Goal: Task Accomplishment & Management: Complete application form

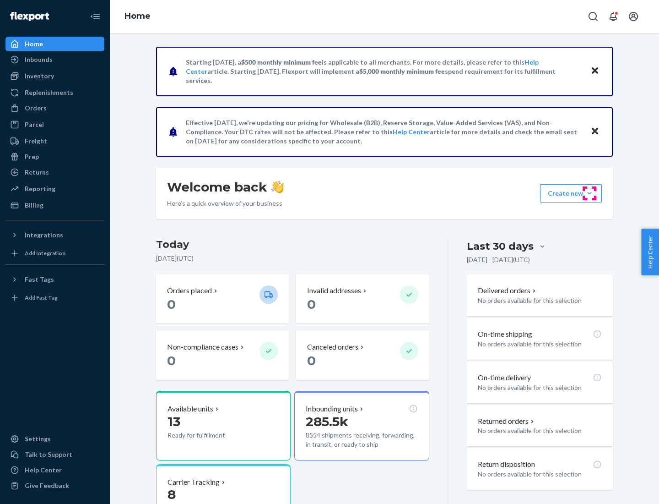
click at [590, 193] on button "Create new Create new inbound Create new order Create new product" at bounding box center [571, 193] width 62 height 18
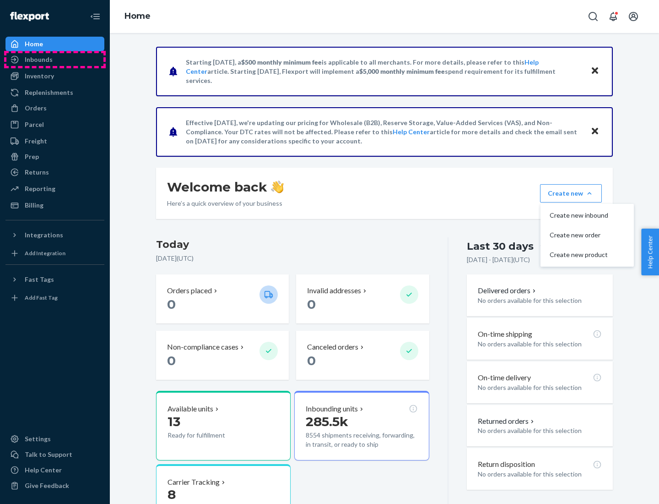
click at [55, 60] on div "Inbounds" at bounding box center [54, 59] width 97 height 13
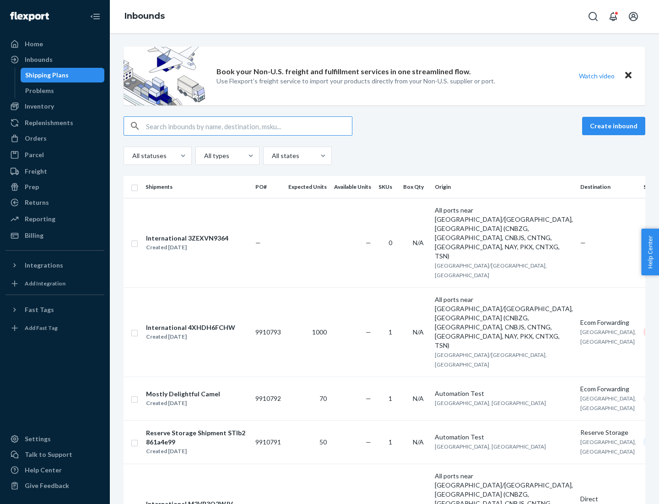
click at [616, 126] on button "Create inbound" at bounding box center [614, 126] width 63 height 18
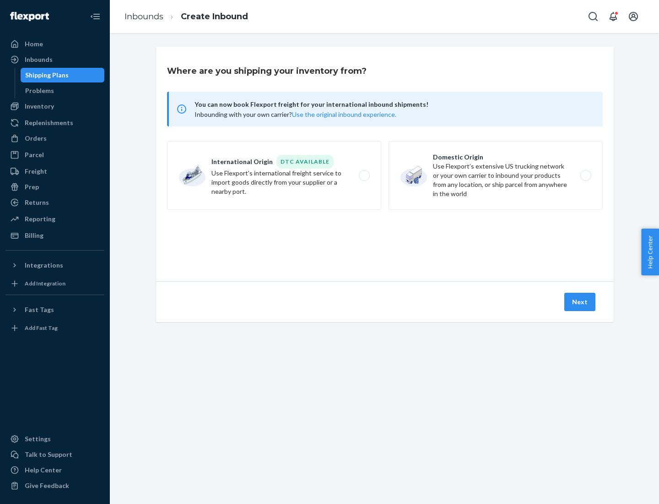
click at [496, 175] on label "Domestic Origin Use Flexport’s extensive US trucking network or your own carrie…" at bounding box center [496, 175] width 214 height 69
click at [586, 175] on input "Domestic Origin Use Flexport’s extensive US trucking network or your own carrie…" at bounding box center [589, 176] width 6 height 6
radio input "true"
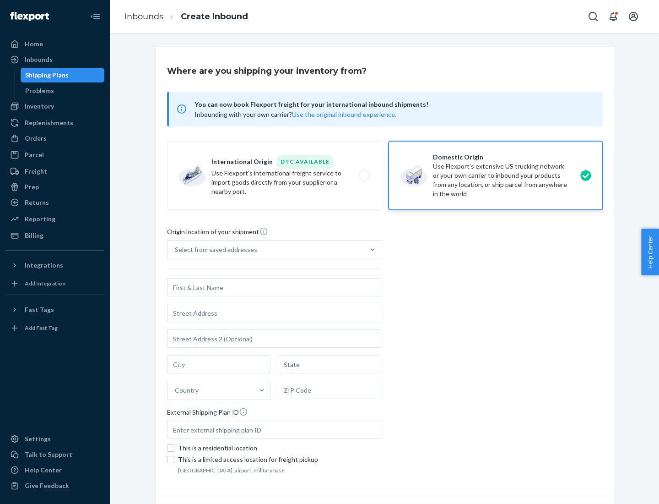
click at [214, 250] on div "Select from saved addresses" at bounding box center [216, 249] width 82 height 9
click at [176, 250] on input "Select from saved addresses" at bounding box center [175, 249] width 1 height 9
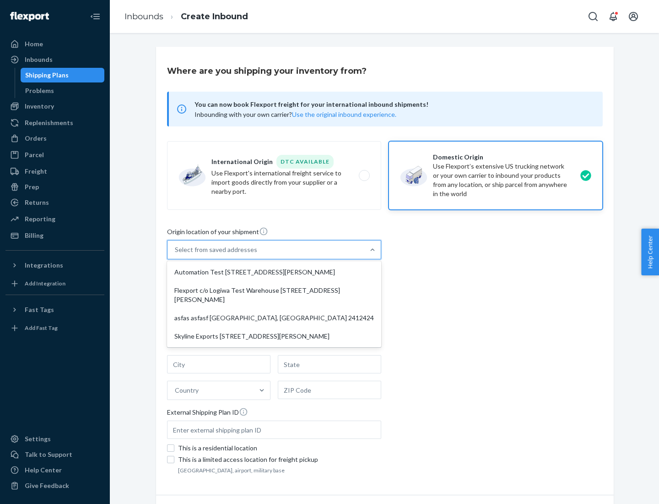
scroll to position [4, 0]
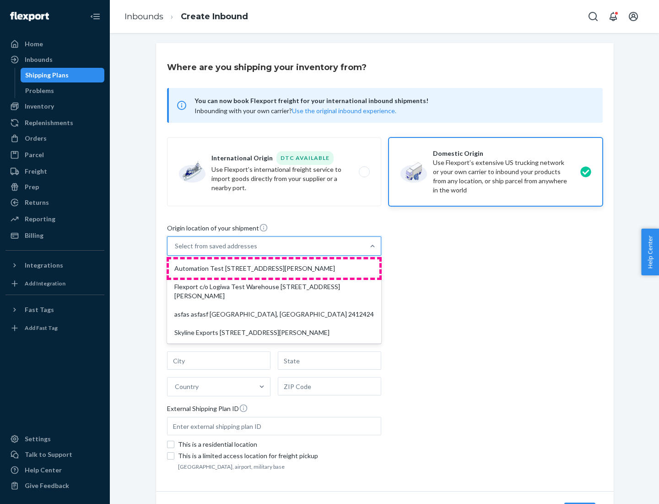
click at [274, 268] on div "Automation Test [STREET_ADDRESS][PERSON_NAME]" at bounding box center [274, 268] width 211 height 18
click at [176, 251] on input "option Automation Test [STREET_ADDRESS][PERSON_NAME] focused, 1 of 4. 4 results…" at bounding box center [175, 245] width 1 height 9
type input "Automation Test"
type input "9th Floor"
type input "[GEOGRAPHIC_DATA]"
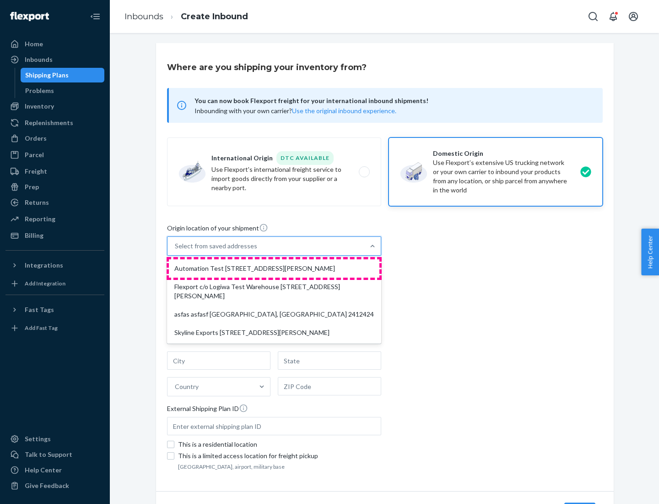
type input "CA"
type input "94104"
type input "[STREET_ADDRESS][PERSON_NAME]"
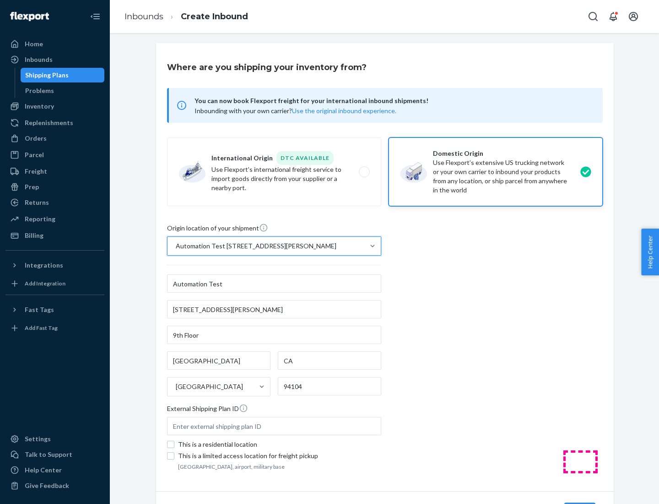
scroll to position [54, 0]
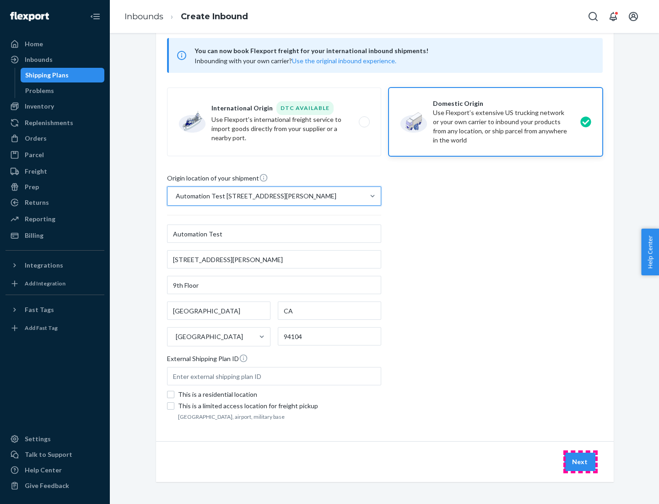
click at [581, 462] on button "Next" at bounding box center [580, 461] width 31 height 18
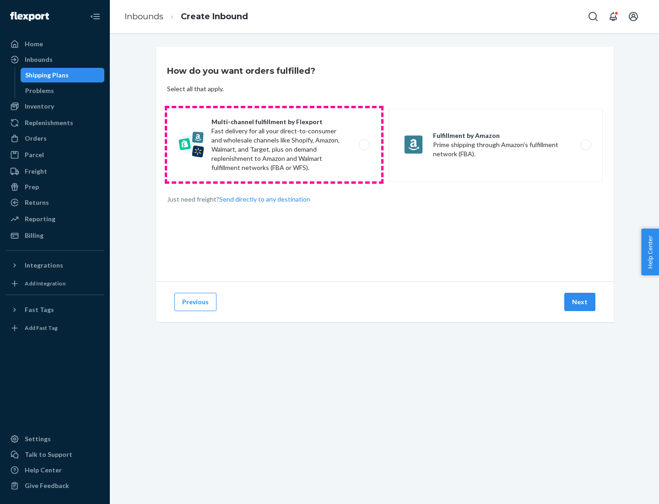
click at [274, 145] on label "Multi-channel fulfillment by Flexport Fast delivery for all your direct-to-cons…" at bounding box center [274, 144] width 214 height 73
click at [364, 145] on input "Multi-channel fulfillment by Flexport Fast delivery for all your direct-to-cons…" at bounding box center [367, 145] width 6 height 6
radio input "true"
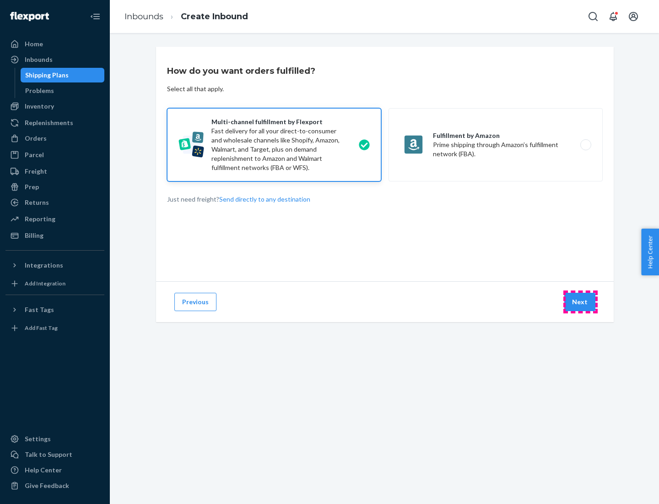
click at [581, 302] on button "Next" at bounding box center [580, 302] width 31 height 18
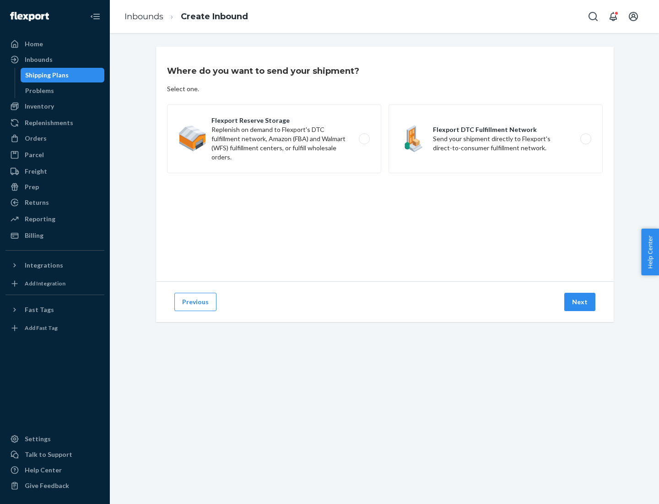
click at [496, 139] on label "Flexport DTC Fulfillment Network Send your shipment directly to Flexport's dire…" at bounding box center [496, 138] width 214 height 69
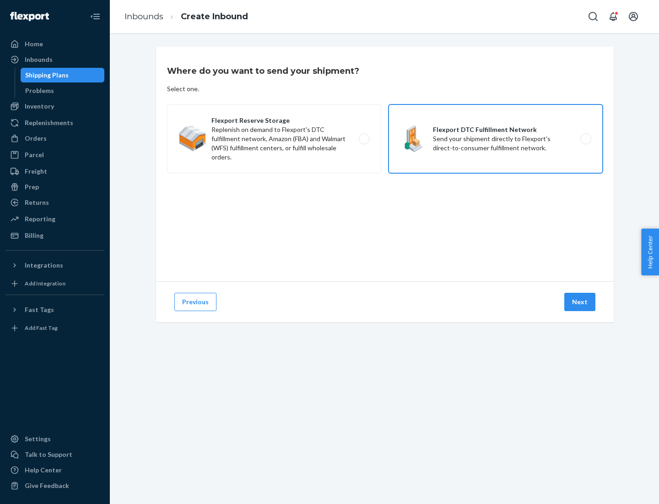
click at [586, 139] on input "Flexport DTC Fulfillment Network Send your shipment directly to Flexport's dire…" at bounding box center [589, 139] width 6 height 6
radio input "true"
click at [581, 302] on button "Next" at bounding box center [580, 302] width 31 height 18
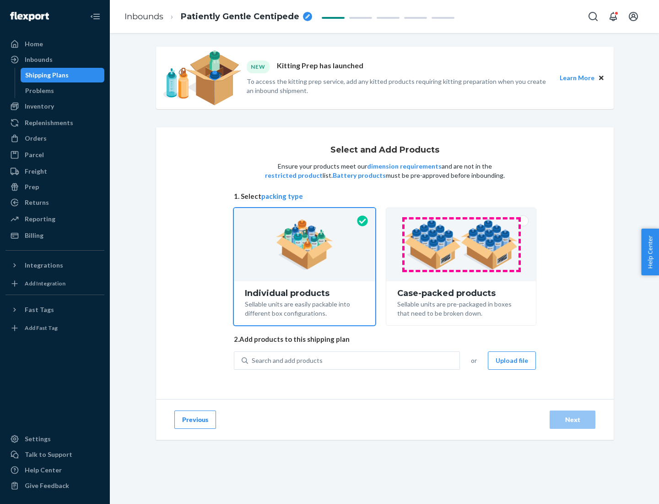
click at [462, 245] on img at bounding box center [461, 244] width 114 height 50
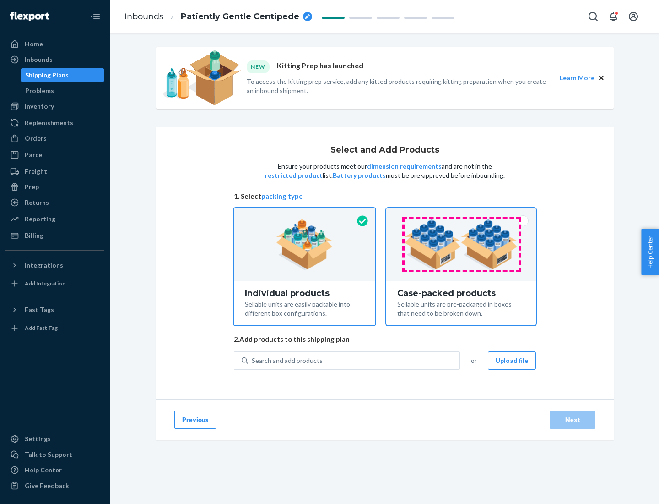
click at [462, 214] on input "Case-packed products Sellable units are pre-packaged in boxes that need to be b…" at bounding box center [461, 211] width 6 height 6
radio input "true"
radio input "false"
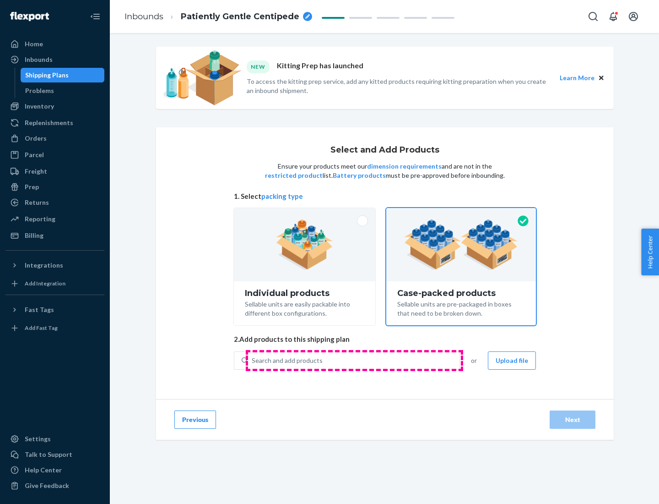
click at [354, 360] on div "Search and add products" at bounding box center [354, 360] width 212 height 16
click at [253, 360] on input "Search and add products" at bounding box center [252, 360] width 1 height 9
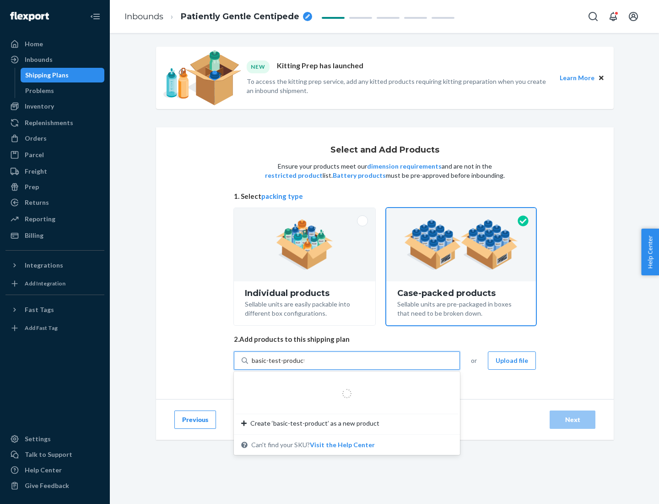
type input "basic-test-product-1"
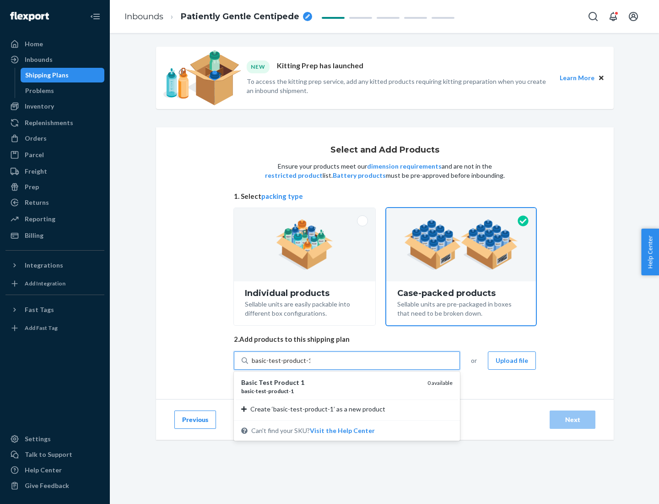
click at [331, 391] on div "basic - test - product - 1" at bounding box center [330, 391] width 179 height 8
click at [311, 365] on input "basic-test-product-1" at bounding box center [281, 360] width 59 height 9
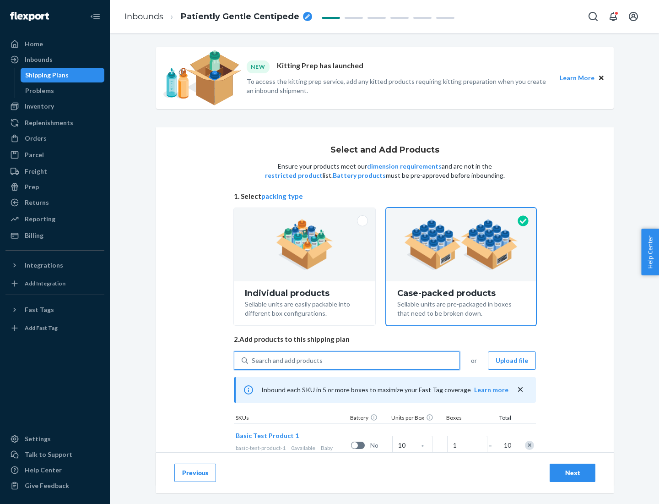
scroll to position [33, 0]
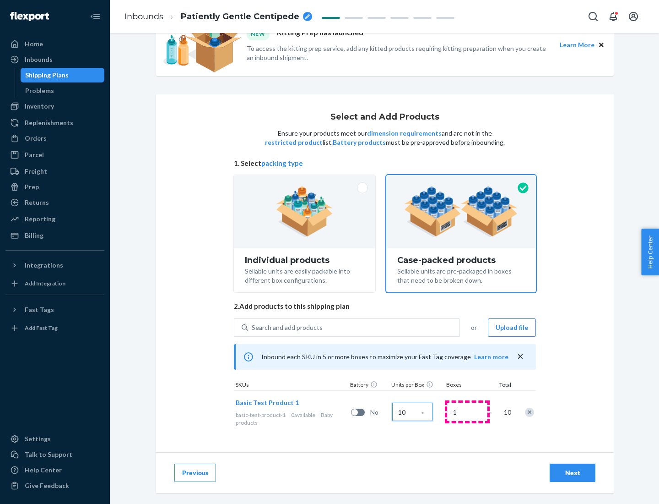
type input "10"
type input "7"
click at [573, 473] on div "Next" at bounding box center [573, 472] width 30 height 9
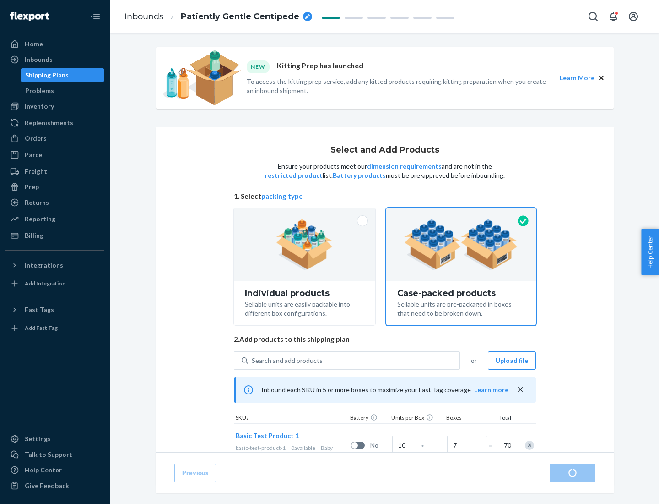
radio input "true"
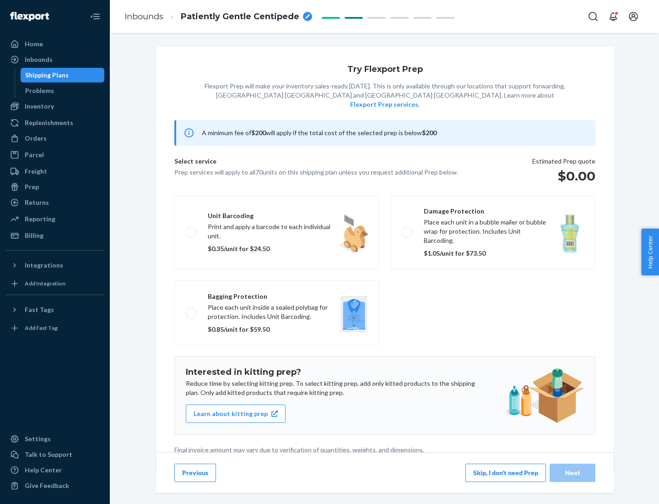
scroll to position [2, 0]
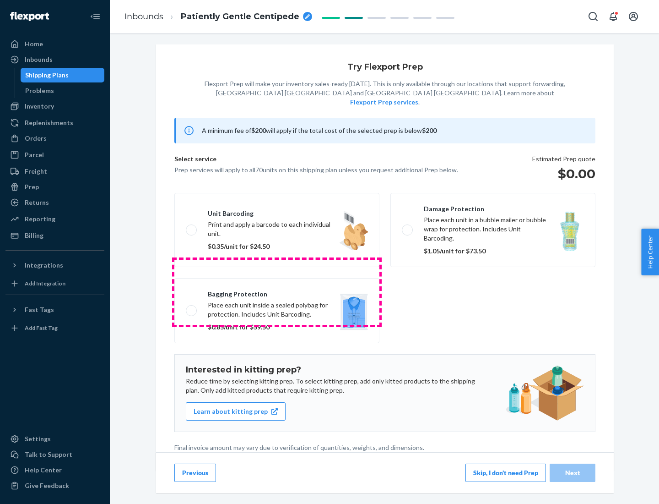
click at [277, 292] on label "Bagging protection Place each unit inside a sealed polybag for protection. Incl…" at bounding box center [276, 310] width 205 height 65
click at [192, 307] on input "Bagging protection Place each unit inside a sealed polybag for protection. Incl…" at bounding box center [189, 310] width 6 height 6
checkbox input "true"
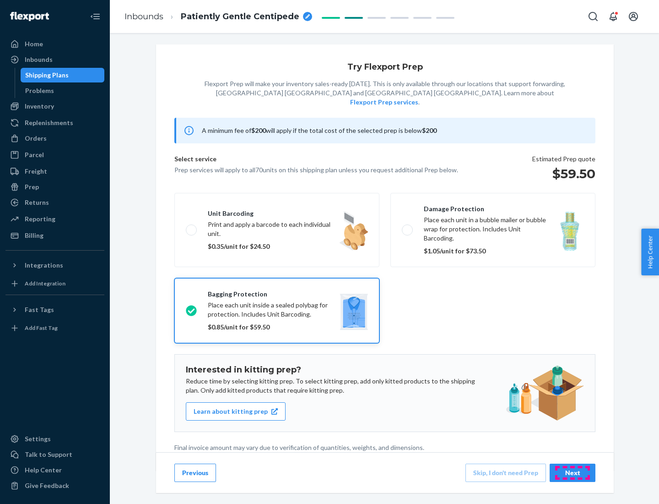
click at [573, 472] on div "Next" at bounding box center [573, 472] width 30 height 9
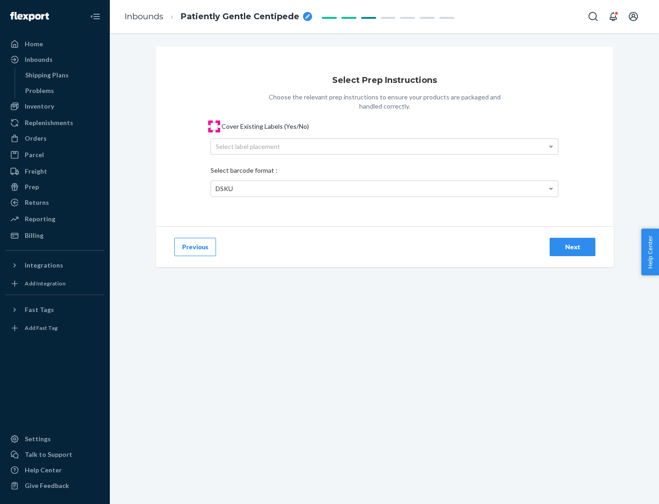
click at [214, 126] on input "Cover Existing Labels (Yes/No)" at bounding box center [214, 126] width 7 height 7
checkbox input "true"
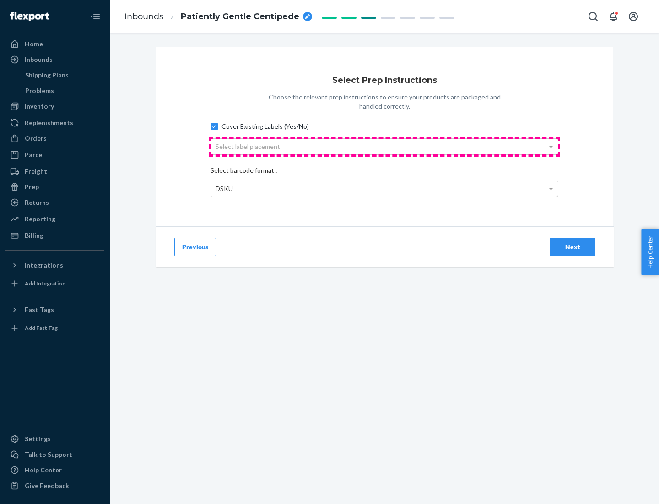
click at [385, 146] on div "Select label placement" at bounding box center [384, 147] width 347 height 16
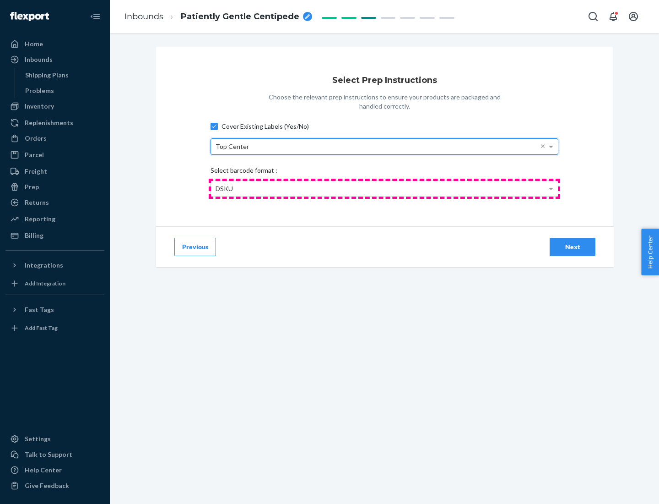
click at [385, 188] on div "DSKU" at bounding box center [384, 189] width 347 height 16
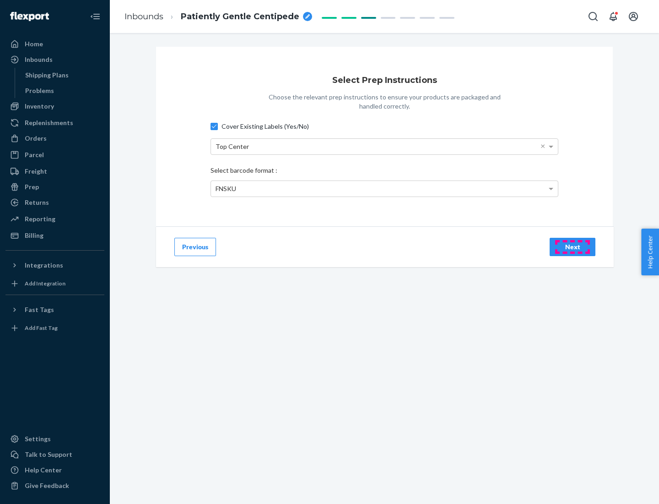
click at [573, 246] on div "Next" at bounding box center [573, 246] width 30 height 9
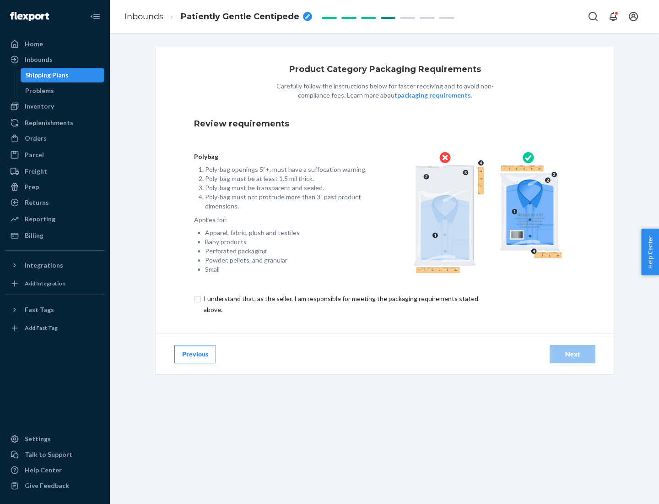
click at [340, 304] on input "checkbox" at bounding box center [346, 304] width 305 height 22
checkbox input "true"
click at [573, 354] on div "Next" at bounding box center [573, 353] width 30 height 9
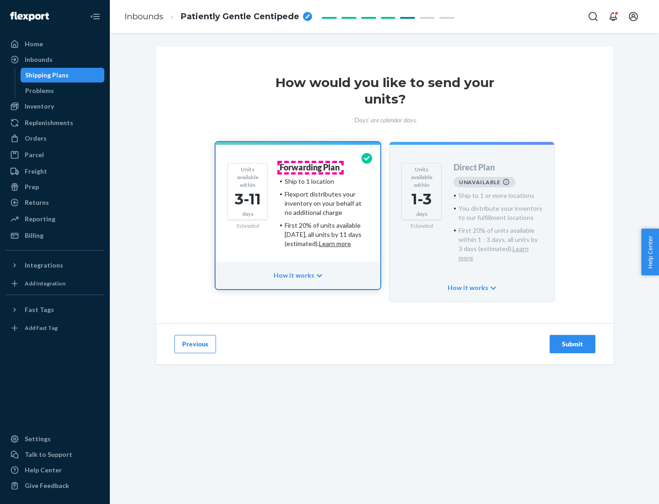
click at [311, 167] on h4 "Forwarding Plan" at bounding box center [310, 167] width 60 height 9
click at [573, 339] on div "Submit" at bounding box center [573, 343] width 30 height 9
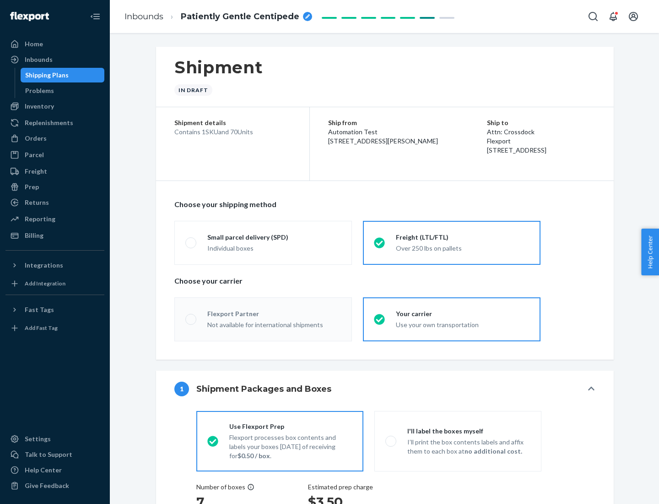
radio input "true"
radio input "false"
radio input "true"
radio input "false"
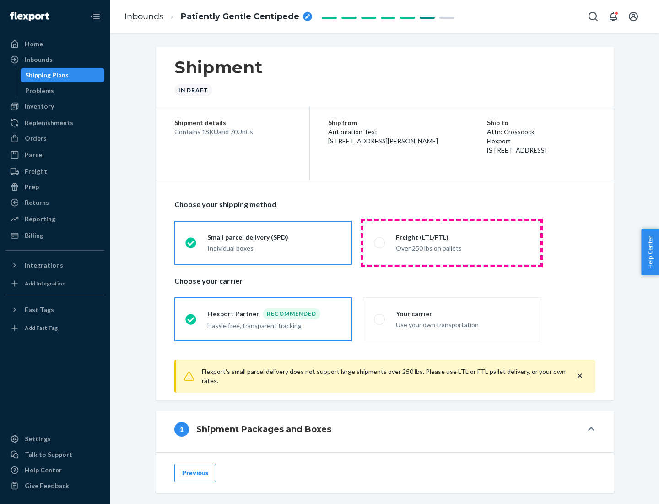
click at [452, 242] on div "Over 250 lbs on pallets" at bounding box center [463, 247] width 134 height 11
click at [380, 242] on input "Freight (LTL/FTL) Over 250 lbs on pallets" at bounding box center [377, 243] width 6 height 6
radio input "true"
radio input "false"
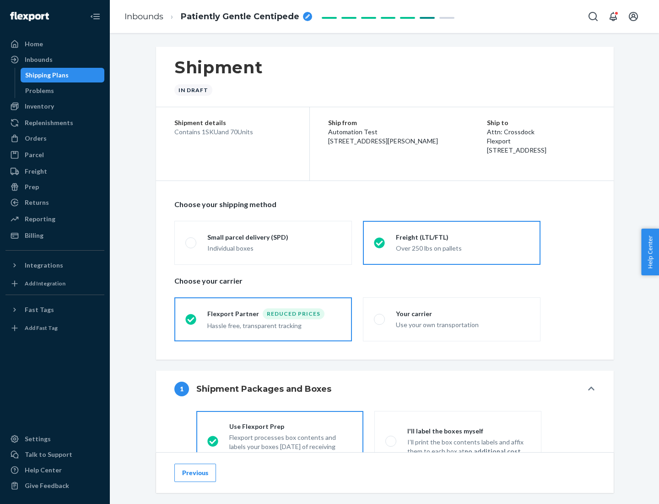
scroll to position [51, 0]
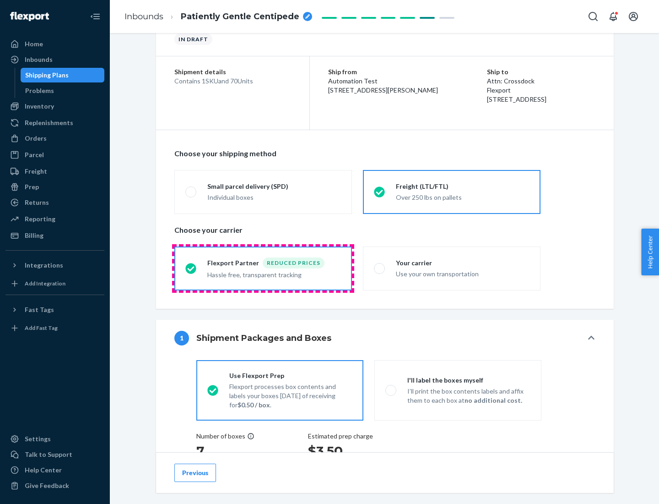
click at [263, 268] on div "Hassle free, transparent tracking" at bounding box center [274, 273] width 134 height 11
click at [191, 268] on input "Flexport Partner Reduced prices Hassle free, transparent tracking" at bounding box center [188, 268] width 6 height 6
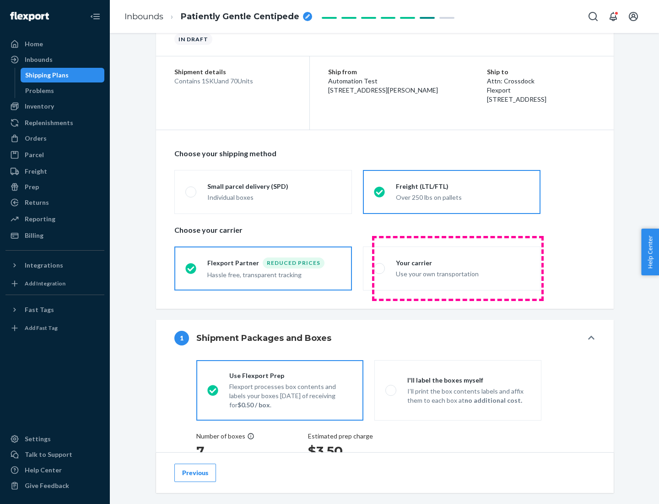
scroll to position [173, 0]
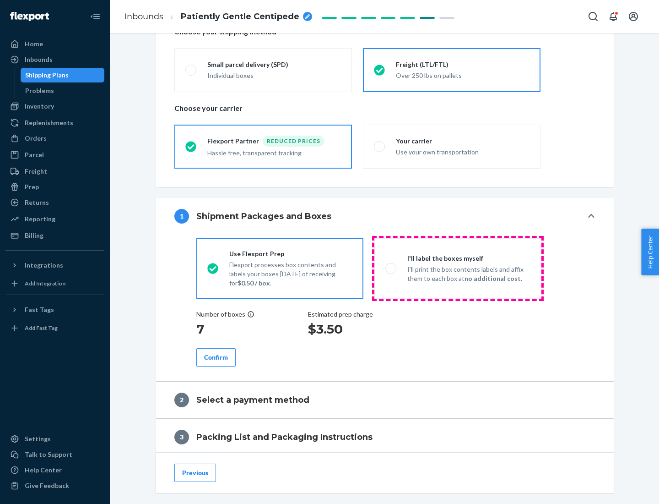
click at [458, 268] on p "I’ll print the box contents labels and affix them to each box at no additional …" at bounding box center [469, 274] width 123 height 18
click at [392, 268] on input "I'll label the boxes myself I’ll print the box contents labels and affix them t…" at bounding box center [389, 268] width 6 height 6
radio input "true"
radio input "false"
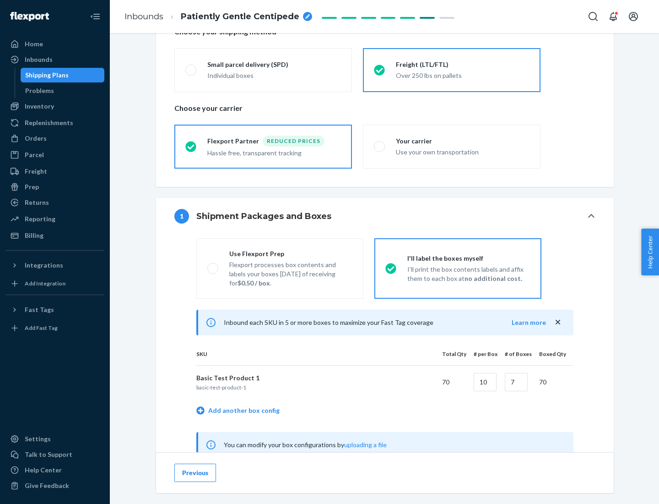
scroll to position [286, 0]
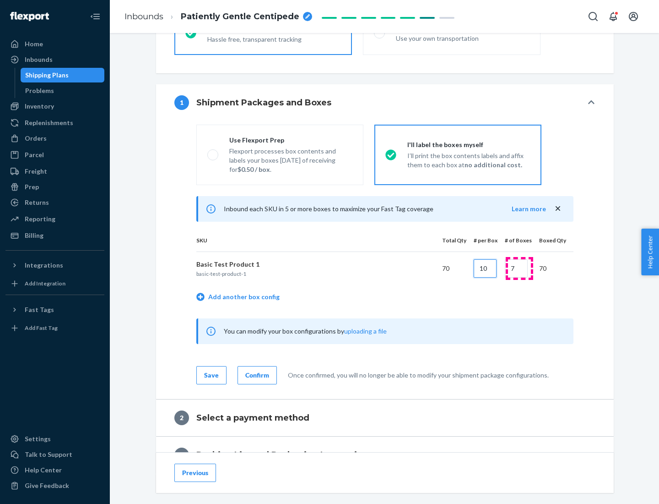
type input "10"
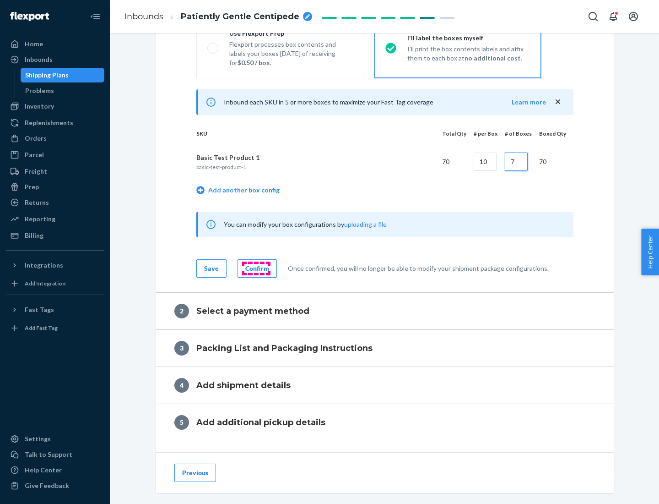
type input "7"
click at [256, 268] on div "Confirm" at bounding box center [257, 268] width 24 height 9
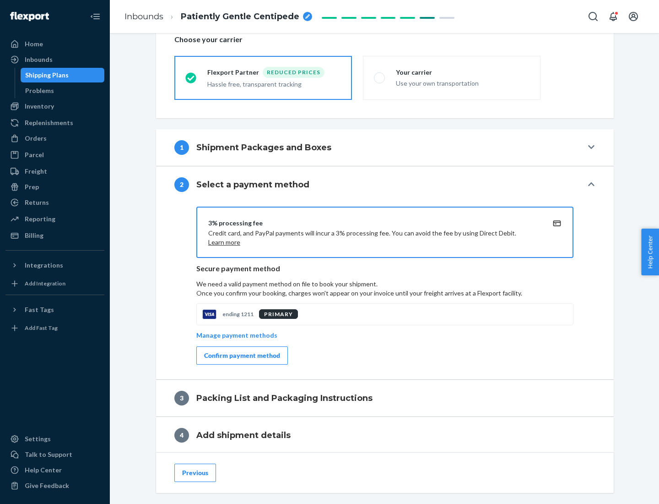
scroll to position [328, 0]
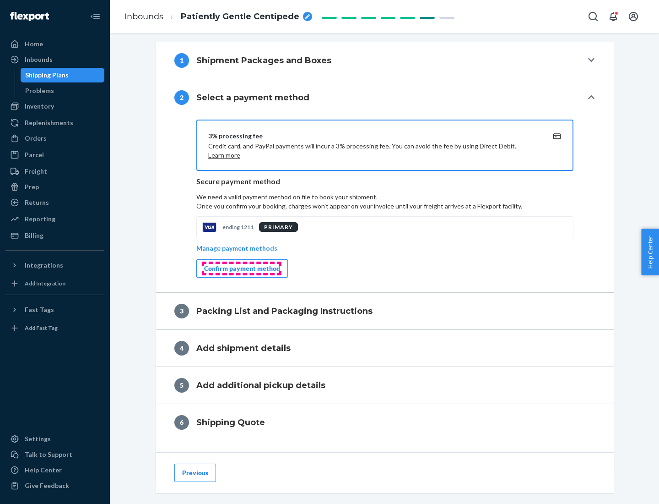
click at [241, 268] on div "Confirm payment method" at bounding box center [242, 268] width 76 height 9
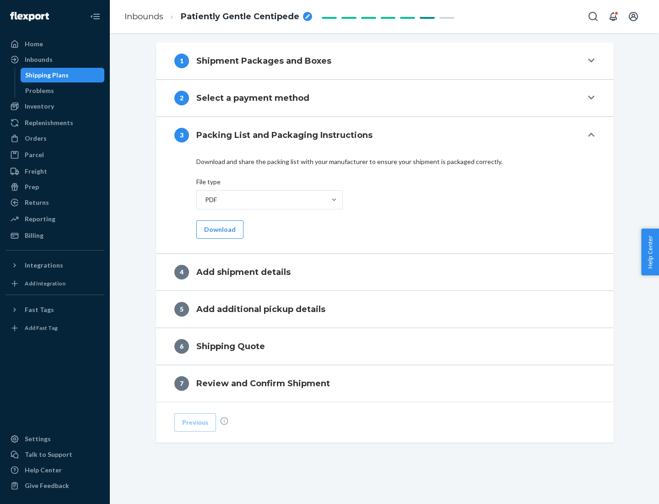
scroll to position [289, 0]
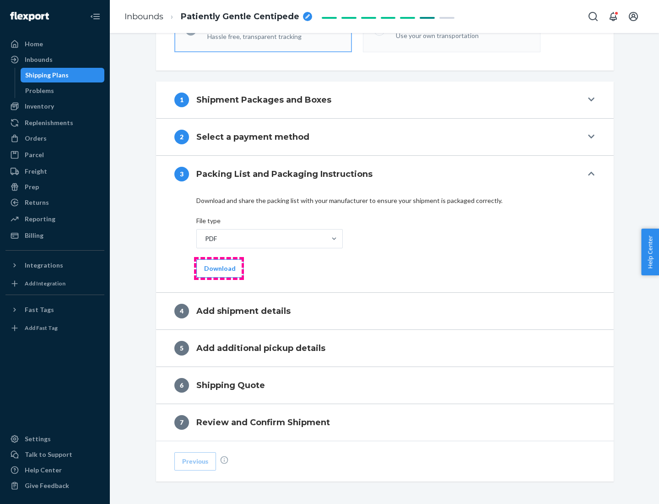
click at [219, 268] on button "Download" at bounding box center [219, 268] width 47 height 18
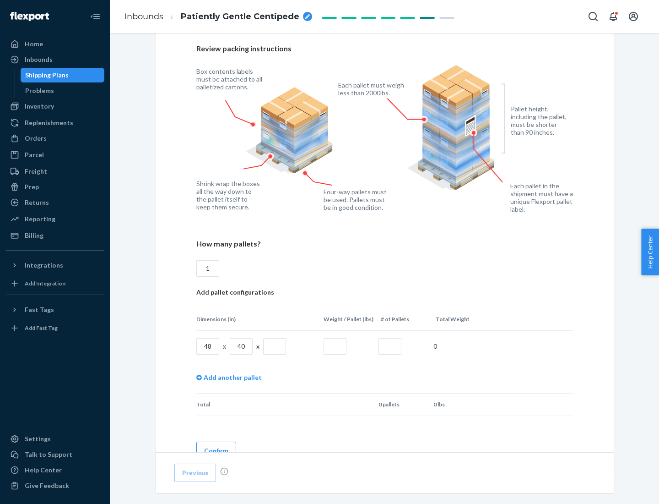
scroll to position [628, 0]
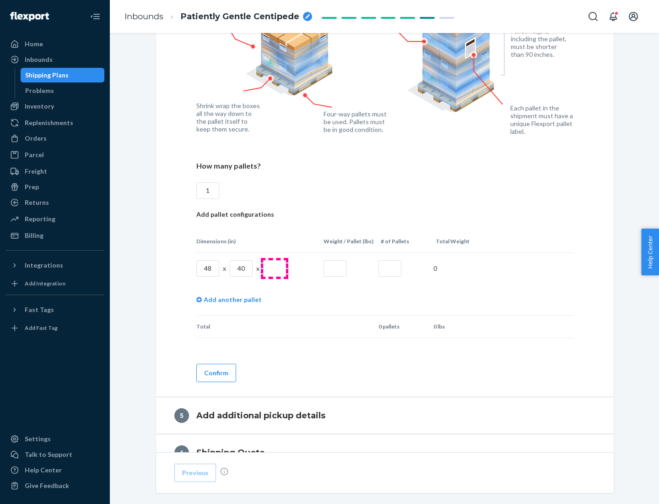
type input "1"
type input "40"
type input "200"
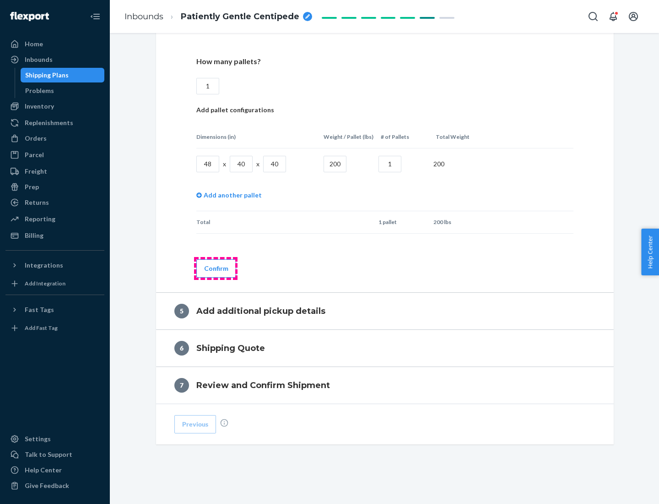
type input "1"
click at [216, 268] on button "Confirm" at bounding box center [216, 268] width 40 height 18
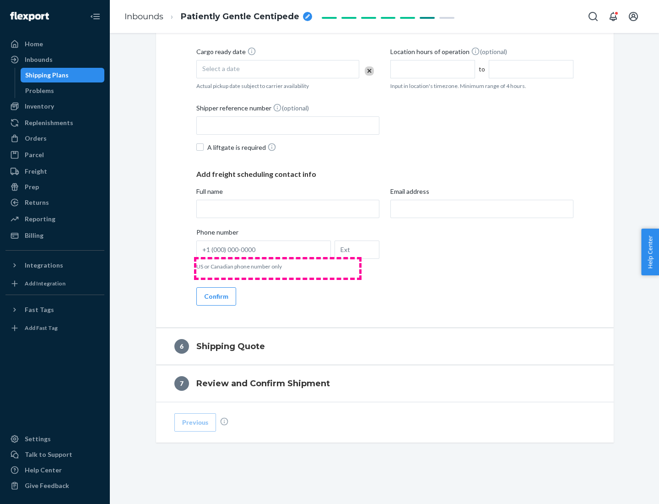
scroll to position [313, 0]
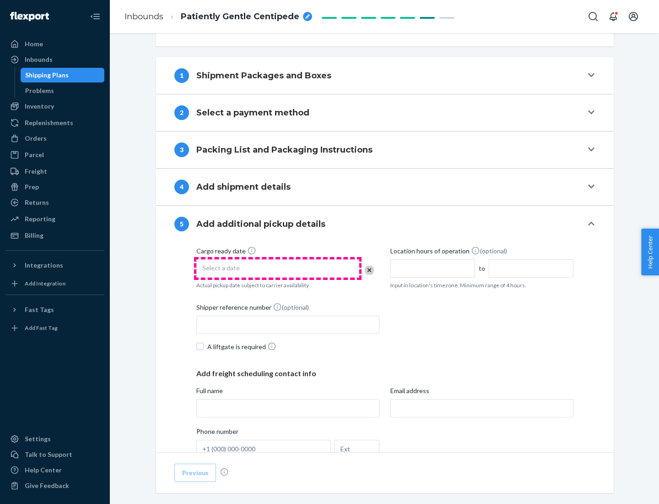
click at [278, 268] on div "Select a date" at bounding box center [277, 268] width 163 height 18
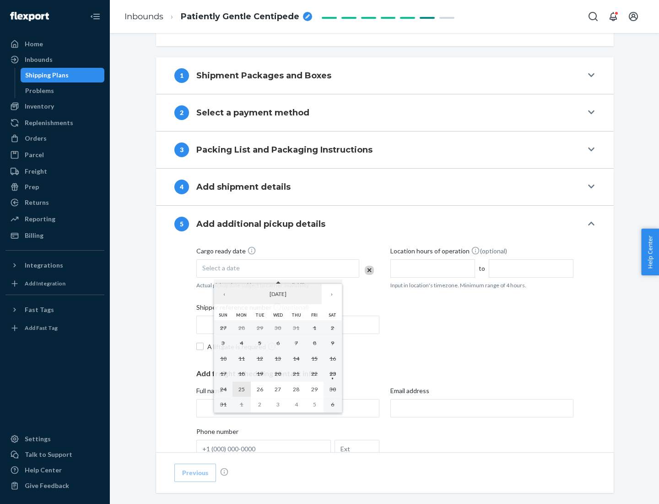
click at [241, 389] on abbr "25" at bounding box center [242, 389] width 6 height 7
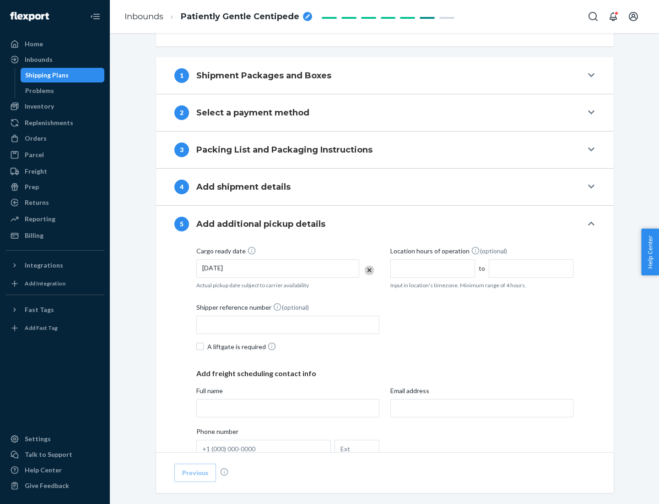
scroll to position [453, 0]
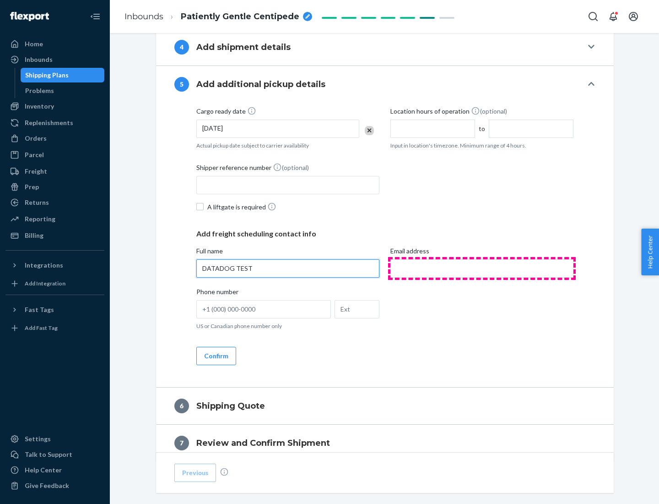
type input "DATADOG TEST"
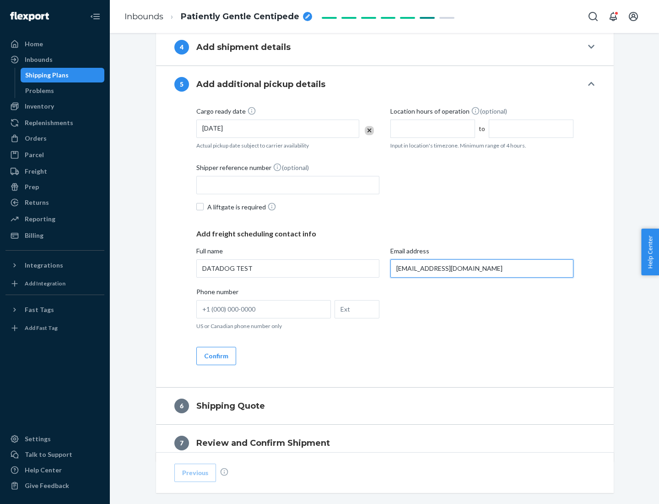
scroll to position [494, 0]
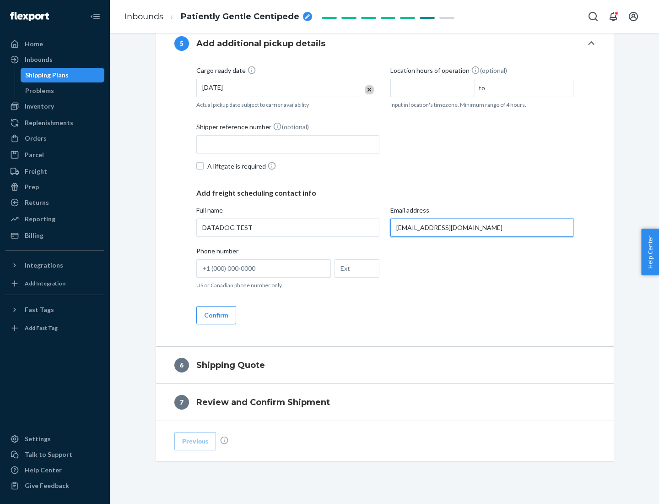
type input "[EMAIL_ADDRESS][DOMAIN_NAME]"
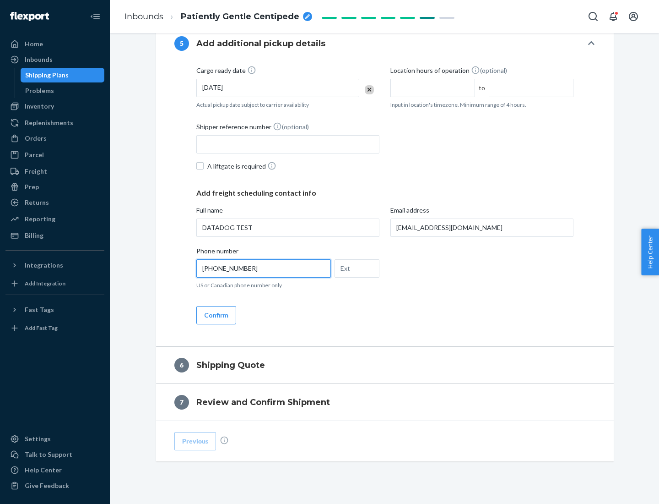
scroll to position [512, 0]
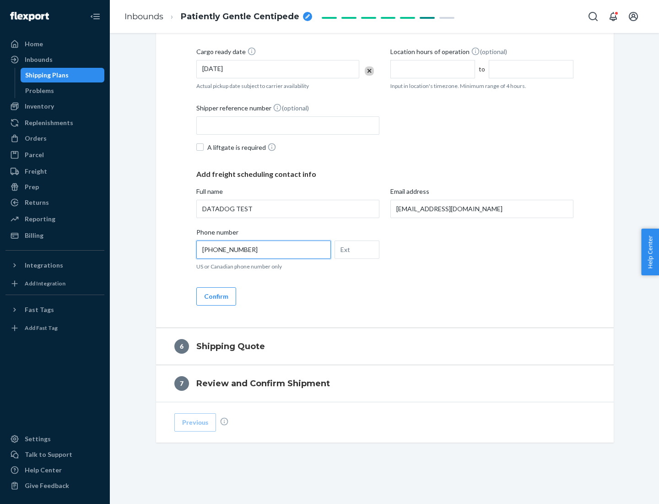
type input "[PHONE_NUMBER]"
click at [216, 296] on button "Confirm" at bounding box center [216, 296] width 40 height 18
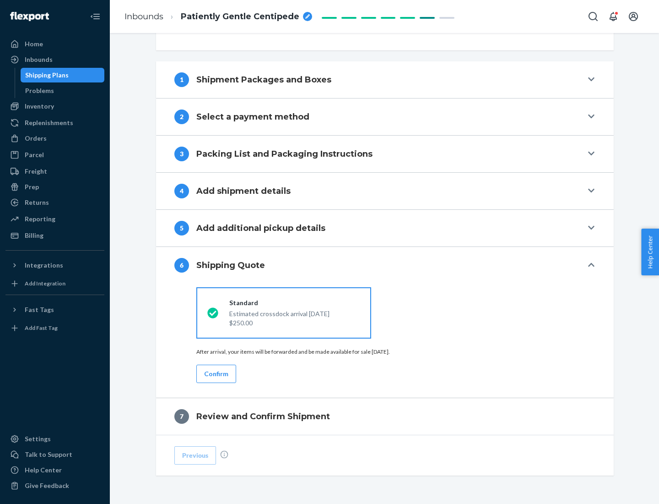
scroll to position [342, 0]
